Goal: Use online tool/utility: Utilize a website feature to perform a specific function

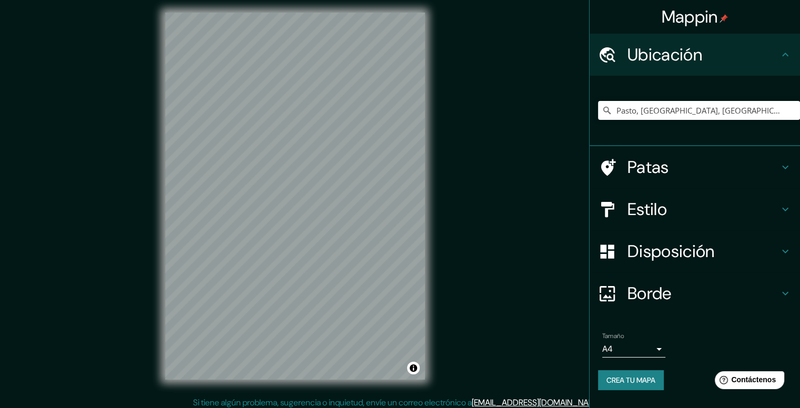
scroll to position [9, 0]
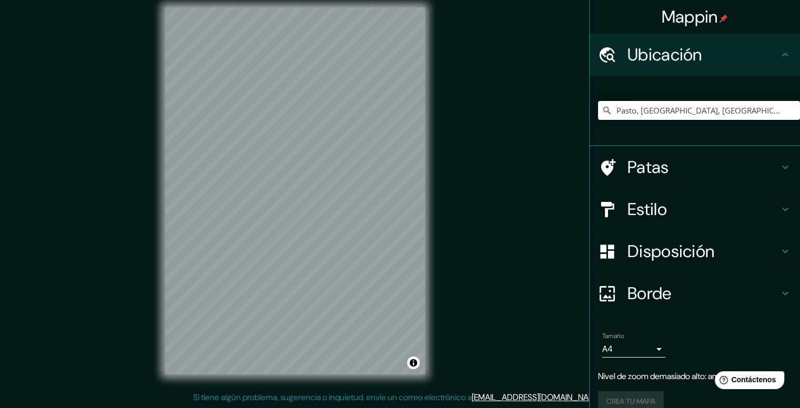
click at [688, 109] on input "Pasto, [GEOGRAPHIC_DATA], [GEOGRAPHIC_DATA]" at bounding box center [699, 110] width 202 height 19
click at [724, 108] on input "Pasto, [GEOGRAPHIC_DATA], [GEOGRAPHIC_DATA]" at bounding box center [699, 110] width 202 height 19
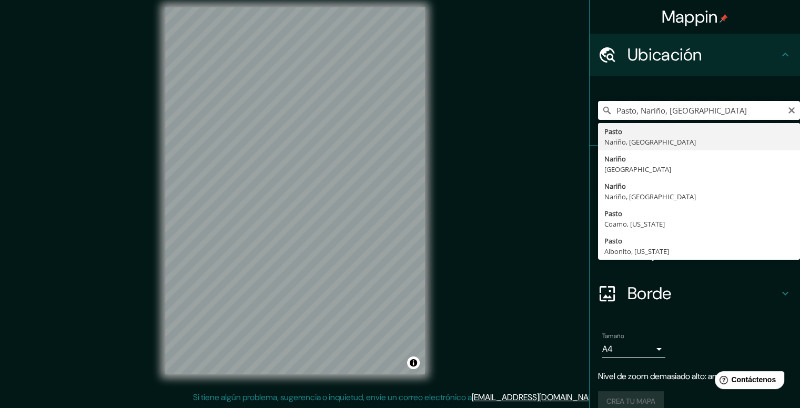
type input "Pasto, [GEOGRAPHIC_DATA], [GEOGRAPHIC_DATA]"
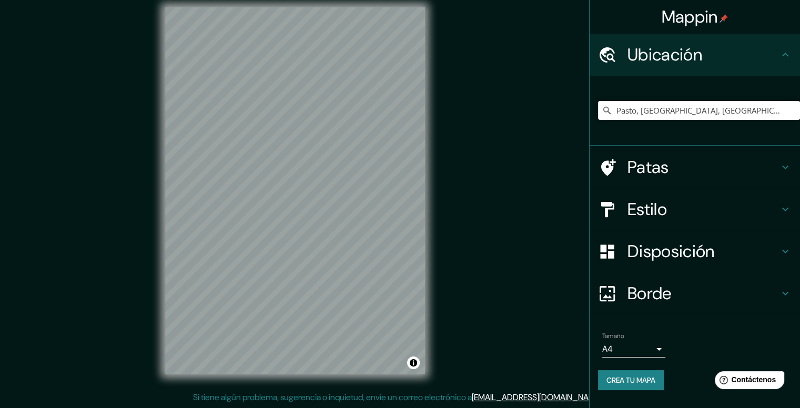
click at [441, 209] on div "© Mapbox © OpenStreetMap Mejorar este mapa" at bounding box center [294, 191] width 293 height 401
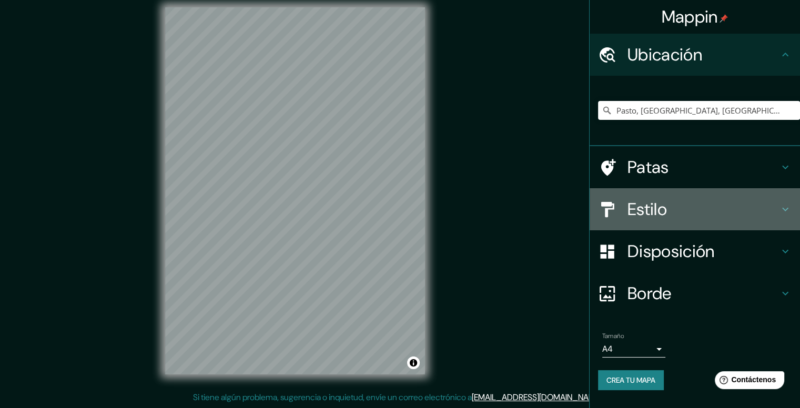
click at [671, 205] on h4 "Estilo" at bounding box center [702, 209] width 151 height 21
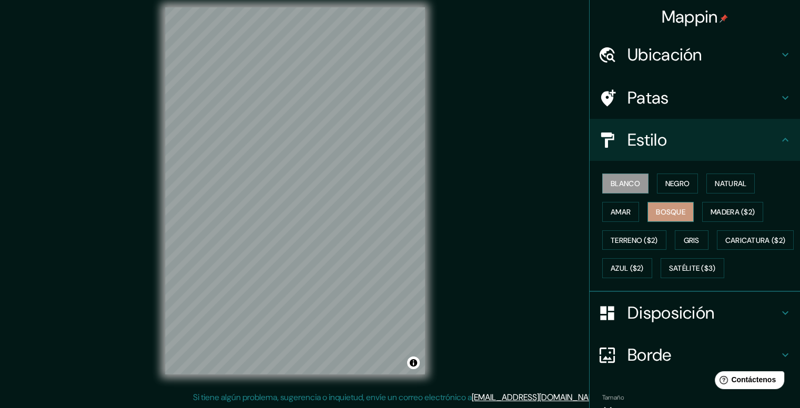
click at [671, 208] on font "Bosque" at bounding box center [670, 211] width 29 height 9
click at [724, 182] on font "Natural" at bounding box center [731, 183] width 32 height 9
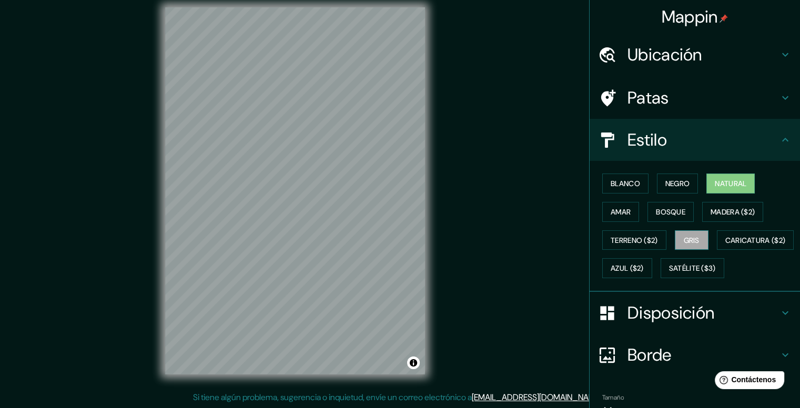
click at [684, 236] on font "Gris" at bounding box center [692, 240] width 16 height 9
click at [620, 191] on button "Blanco" at bounding box center [625, 184] width 46 height 20
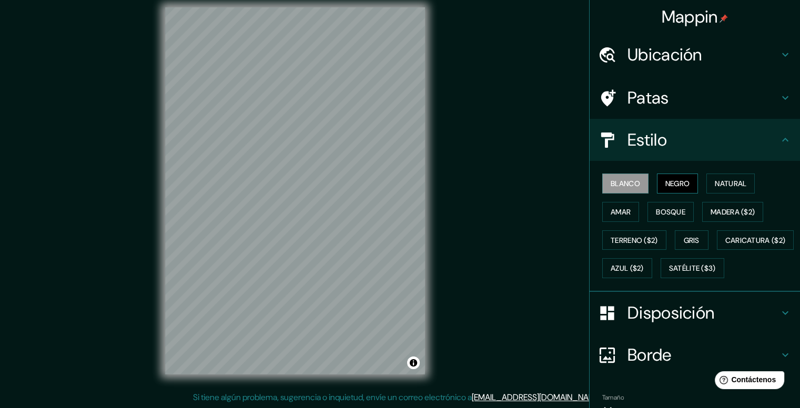
click at [685, 192] on button "Negro" at bounding box center [678, 184] width 42 height 20
click at [686, 245] on font "Gris" at bounding box center [692, 240] width 16 height 14
click at [614, 211] on font "Amar" at bounding box center [621, 211] width 20 height 9
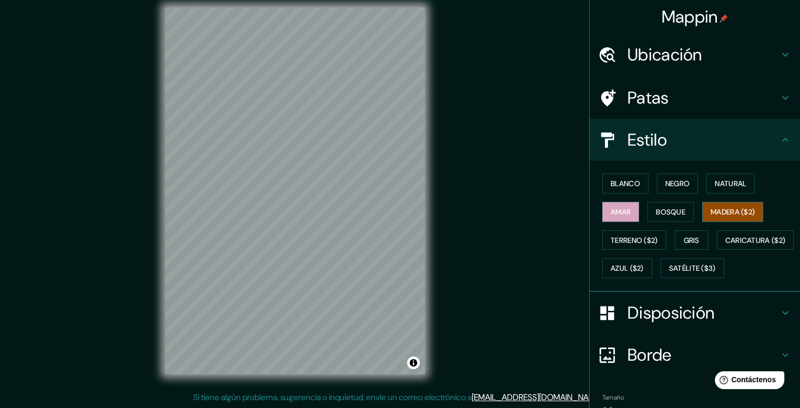
click at [756, 214] on button "Madera ($2)" at bounding box center [732, 212] width 61 height 20
click at [664, 214] on font "Bosque" at bounding box center [670, 211] width 29 height 9
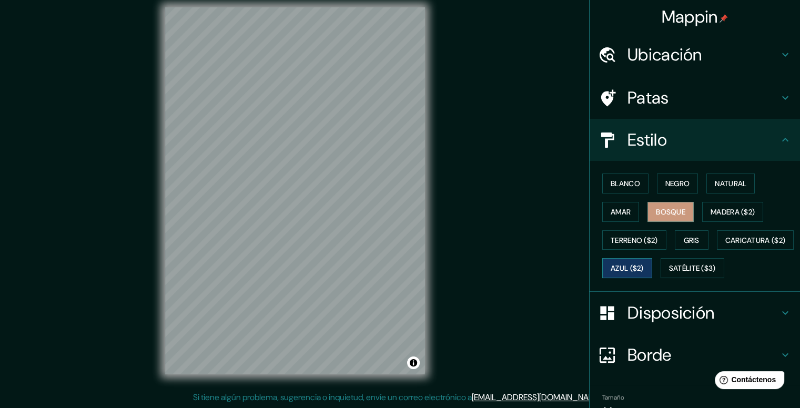
click at [644, 273] on font "Azul ($2)" at bounding box center [627, 268] width 33 height 14
click at [669, 273] on font "Satélite ($3)" at bounding box center [692, 268] width 47 height 9
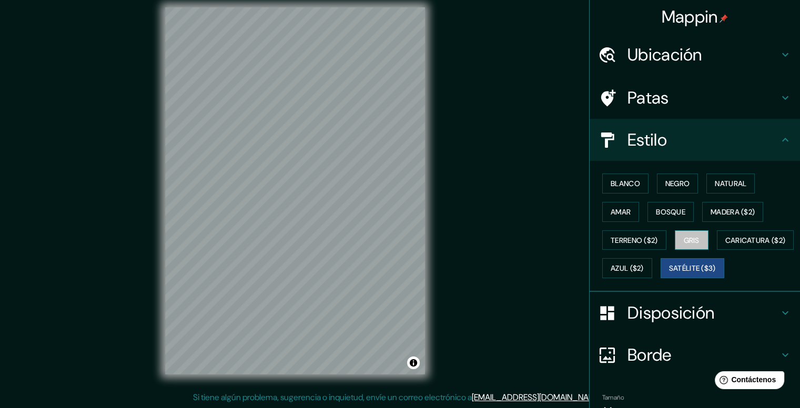
click at [684, 236] on font "Gris" at bounding box center [692, 240] width 16 height 9
